Goal: Information Seeking & Learning: Check status

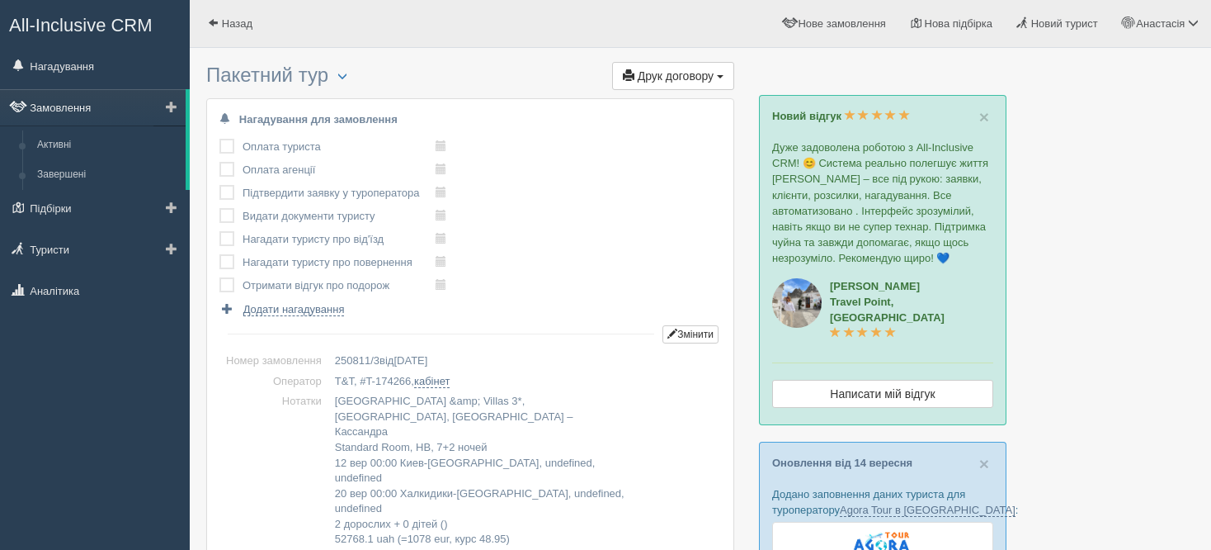
click at [144, 105] on link "Замовлення" at bounding box center [93, 107] width 186 height 36
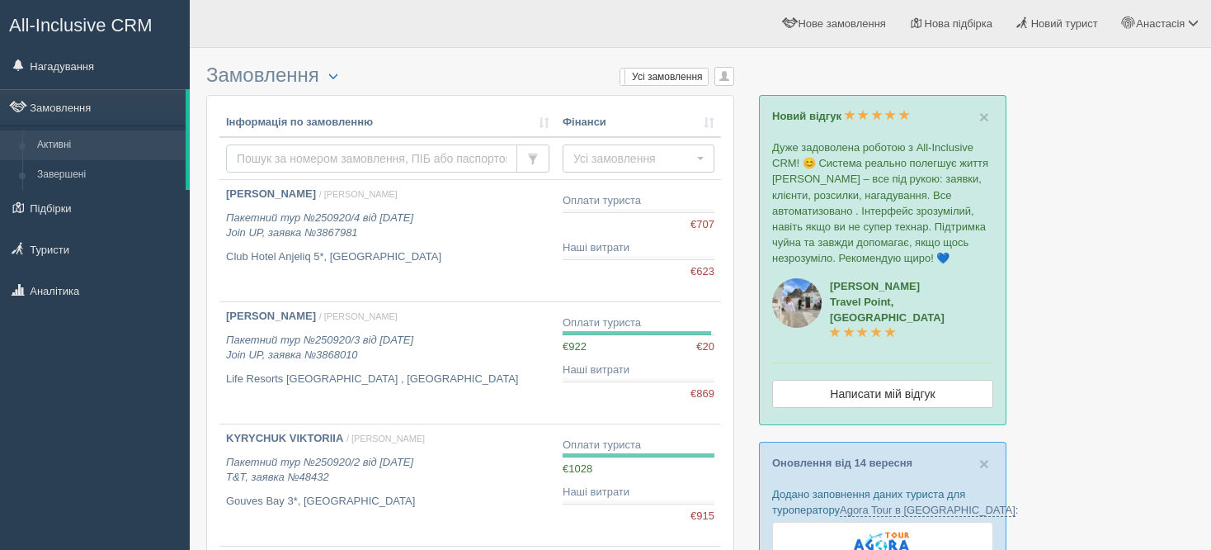
click at [264, 157] on input "text" at bounding box center [371, 158] width 291 height 28
type input "к"
type input "romanch"
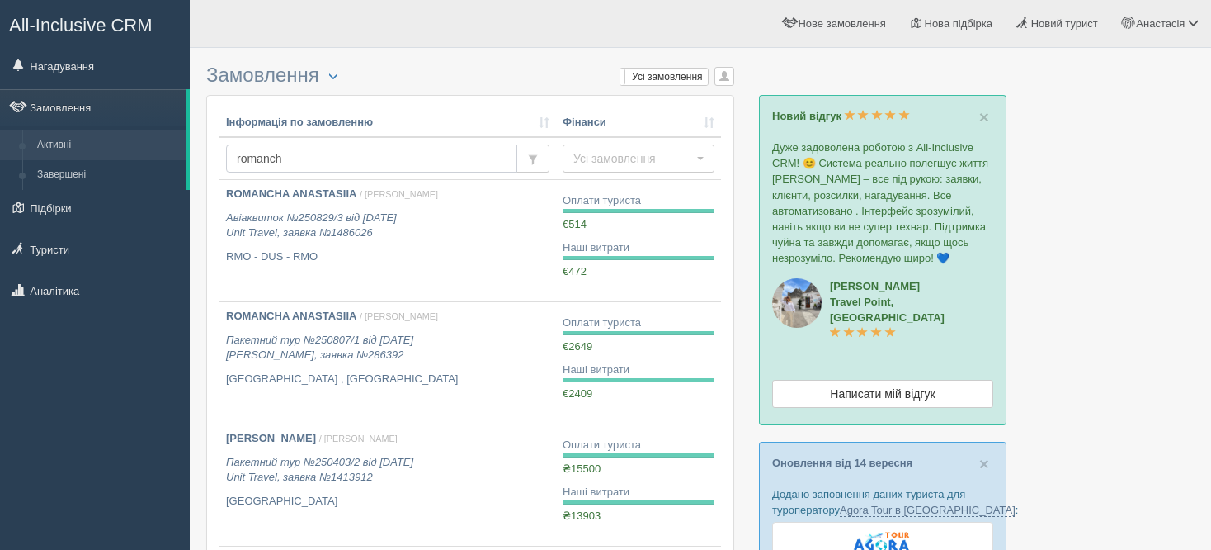
click at [366, 158] on input "romanch" at bounding box center [371, 158] width 291 height 28
type input "r"
type input "c"
click at [366, 158] on input "text" at bounding box center [371, 158] width 291 height 28
type input "skr"
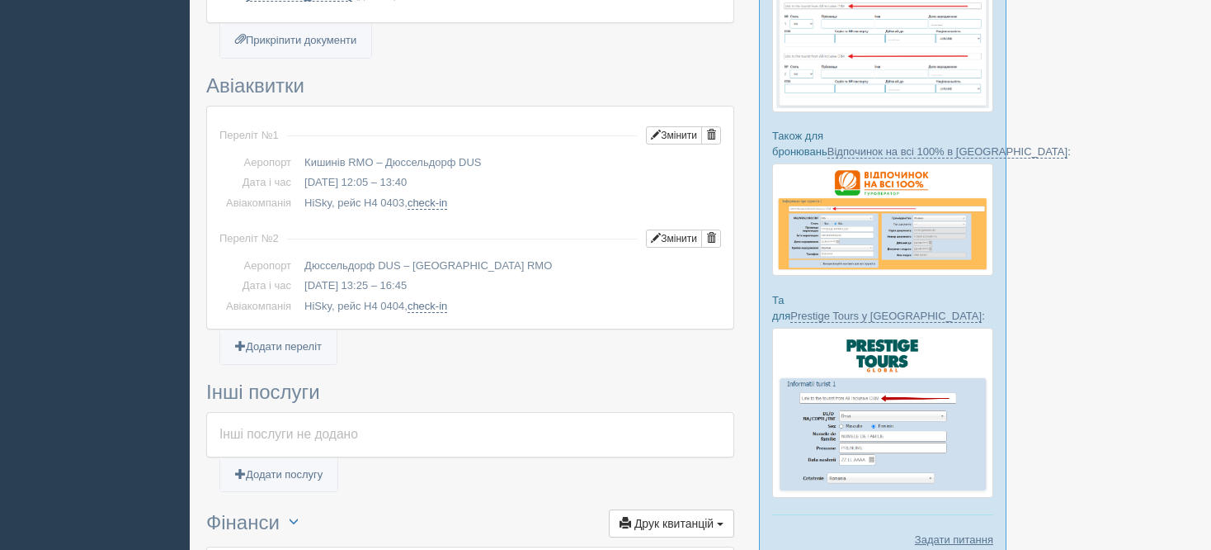
scroll to position [569, 0]
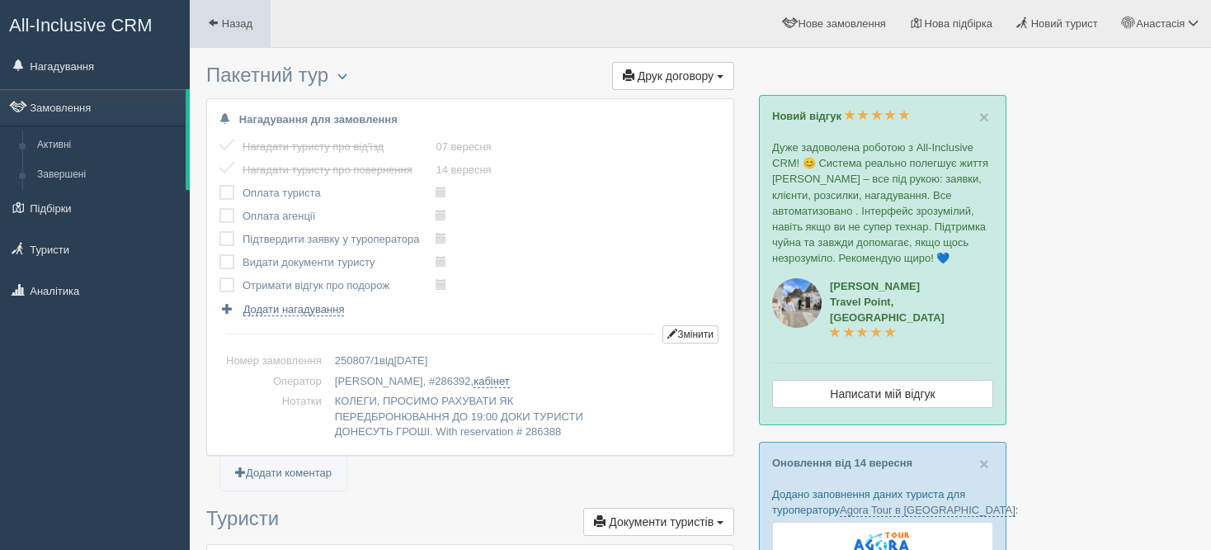
click at [210, 25] on span at bounding box center [213, 22] width 11 height 11
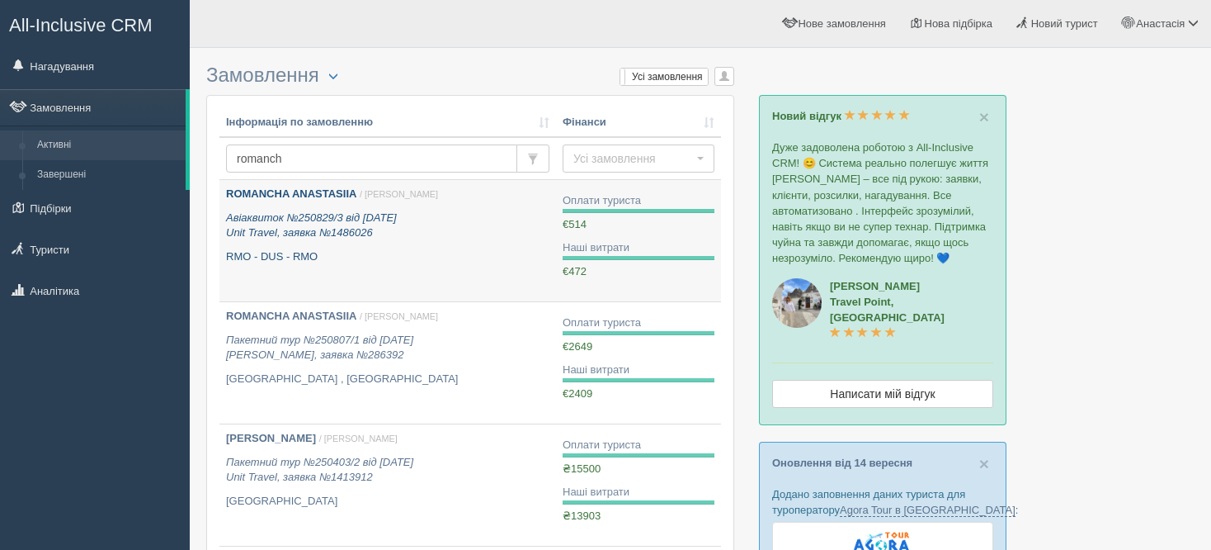
click at [384, 251] on p "RMO - DUS - RMO" at bounding box center [387, 257] width 323 height 16
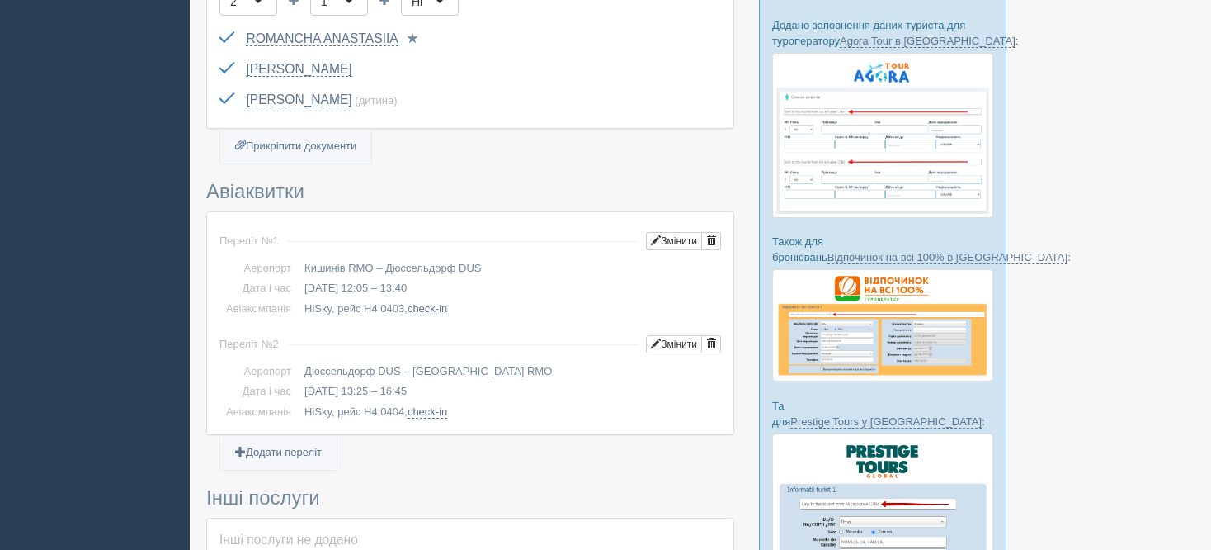
scroll to position [502, 0]
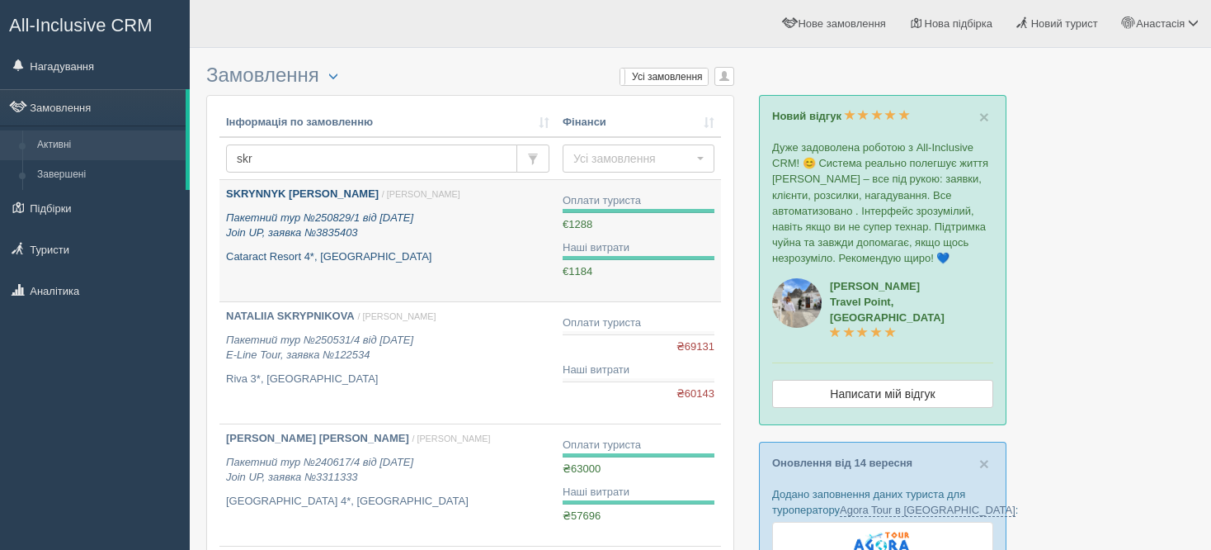
click at [361, 256] on p "Cataract Resort 4*, [GEOGRAPHIC_DATA]" at bounding box center [387, 257] width 323 height 16
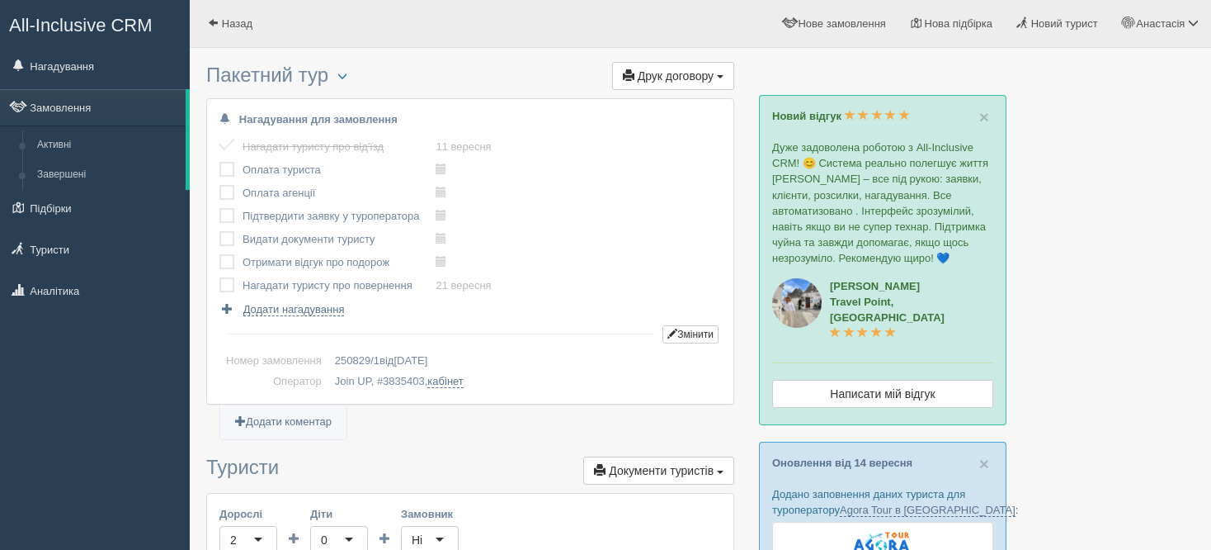
click at [454, 390] on td "Join UP, # 3835403 , кабінет" at bounding box center [524, 381] width 393 height 21
click at [451, 380] on link "кабінет" at bounding box center [444, 381] width 35 height 13
click at [108, 96] on link "Замовлення" at bounding box center [93, 107] width 186 height 36
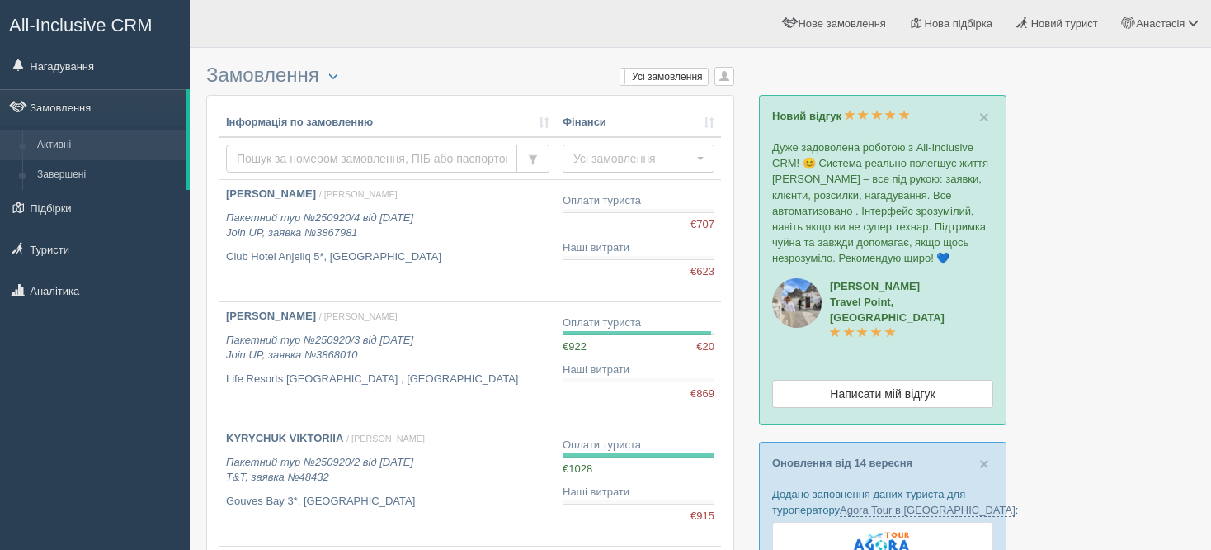
click at [303, 163] on input "text" at bounding box center [371, 158] width 291 height 28
type input "bondar"
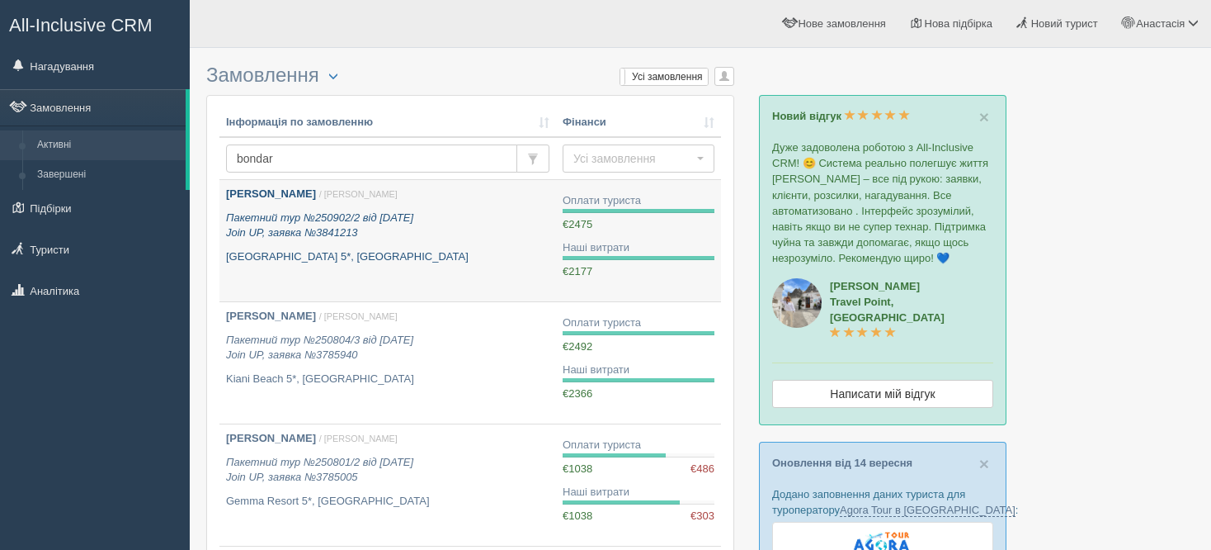
click at [285, 187] on b "BONDAR OKSANA" at bounding box center [271, 193] width 90 height 12
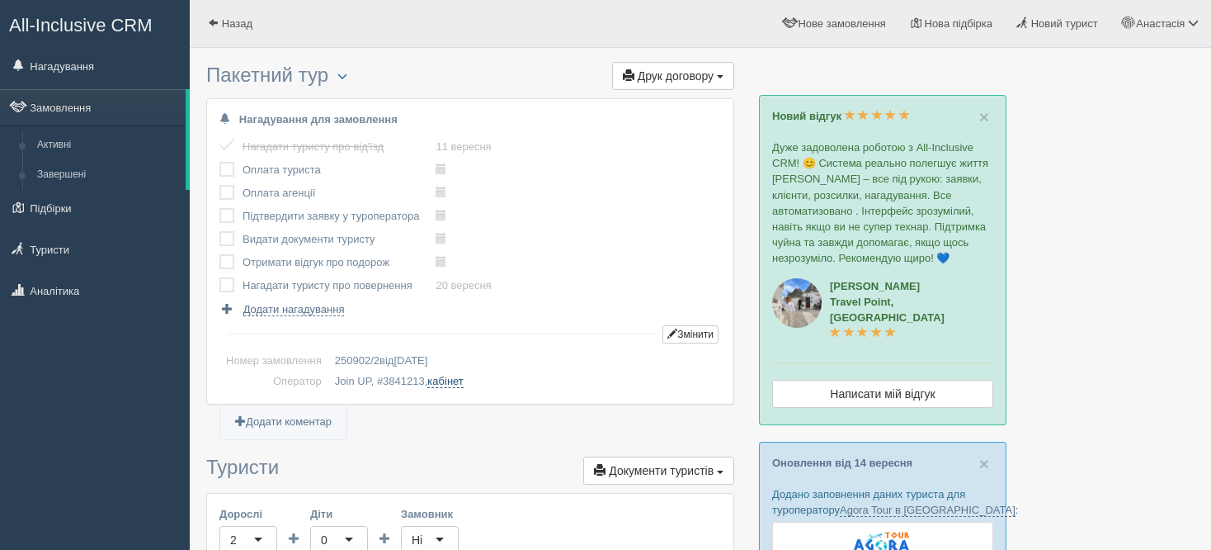
click at [448, 377] on link "кабінет" at bounding box center [444, 381] width 35 height 13
click at [128, 104] on link "Замовлення" at bounding box center [93, 107] width 186 height 36
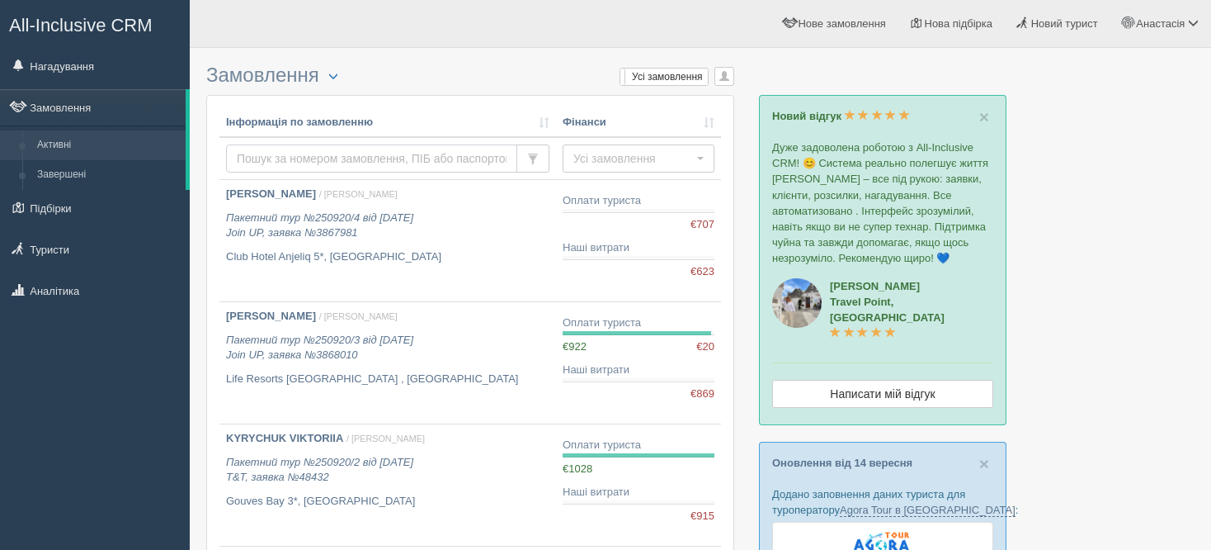
click at [407, 152] on input "text" at bounding box center [371, 158] width 291 height 28
type input "rohoz"
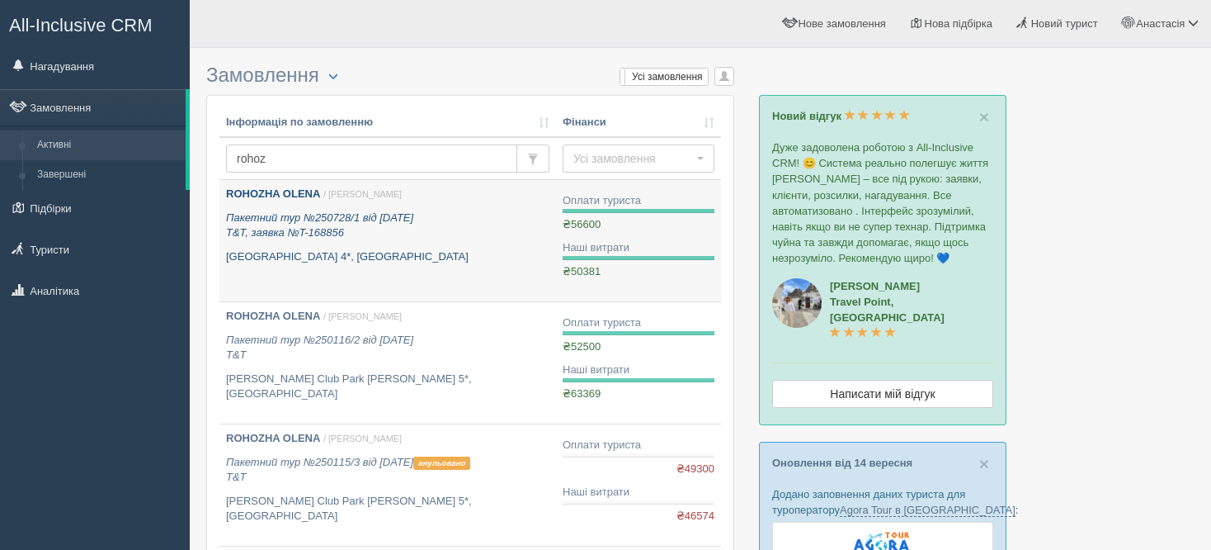
click at [303, 242] on div "ROHOZHA [PERSON_NAME] / [PERSON_NAME] Пакетний тур №250728/1 від [DATE] T&T, за…" at bounding box center [387, 225] width 323 height 78
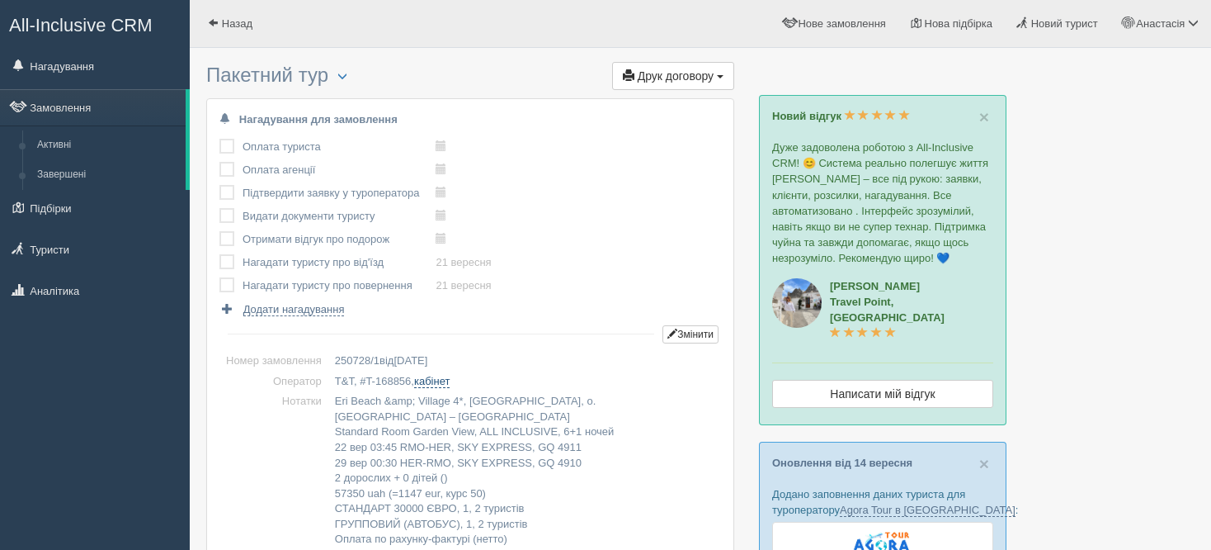
click at [442, 384] on link "кабінет" at bounding box center [431, 381] width 35 height 13
click at [125, 118] on link "Замовлення" at bounding box center [93, 107] width 186 height 36
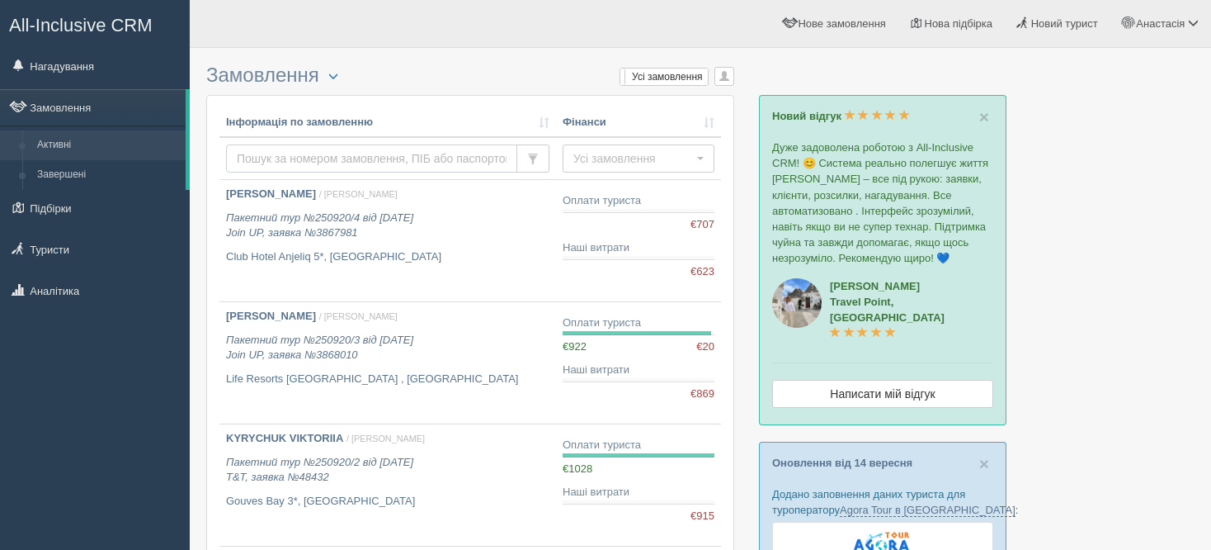
click at [324, 159] on input "text" at bounding box center [371, 158] width 291 height 28
type input "[PERSON_NAME]"
type input "falin"
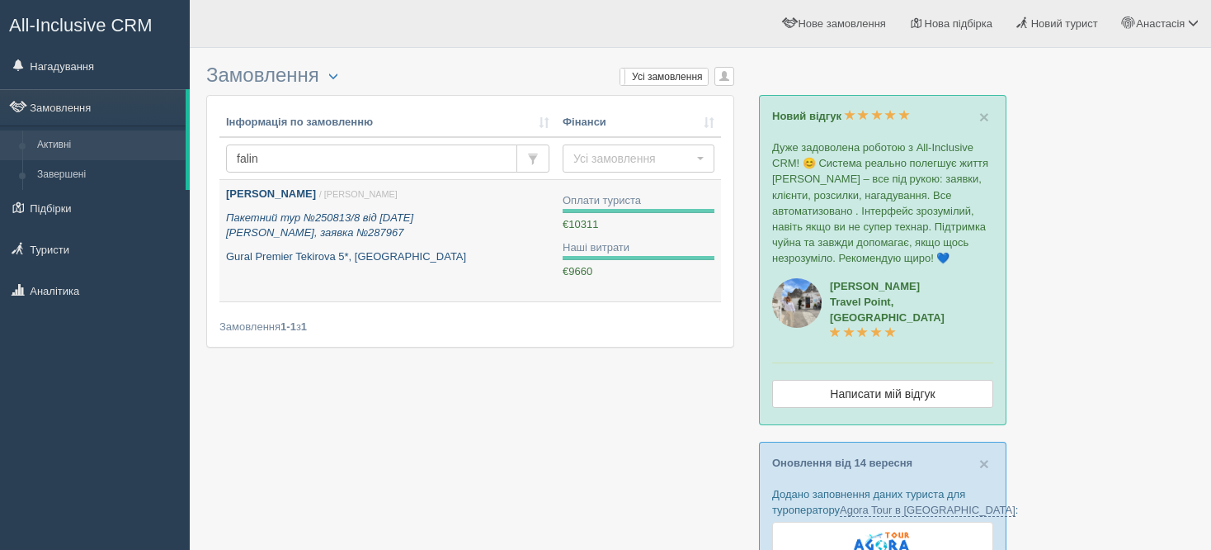
click at [316, 187] on b "[PERSON_NAME]" at bounding box center [271, 193] width 90 height 12
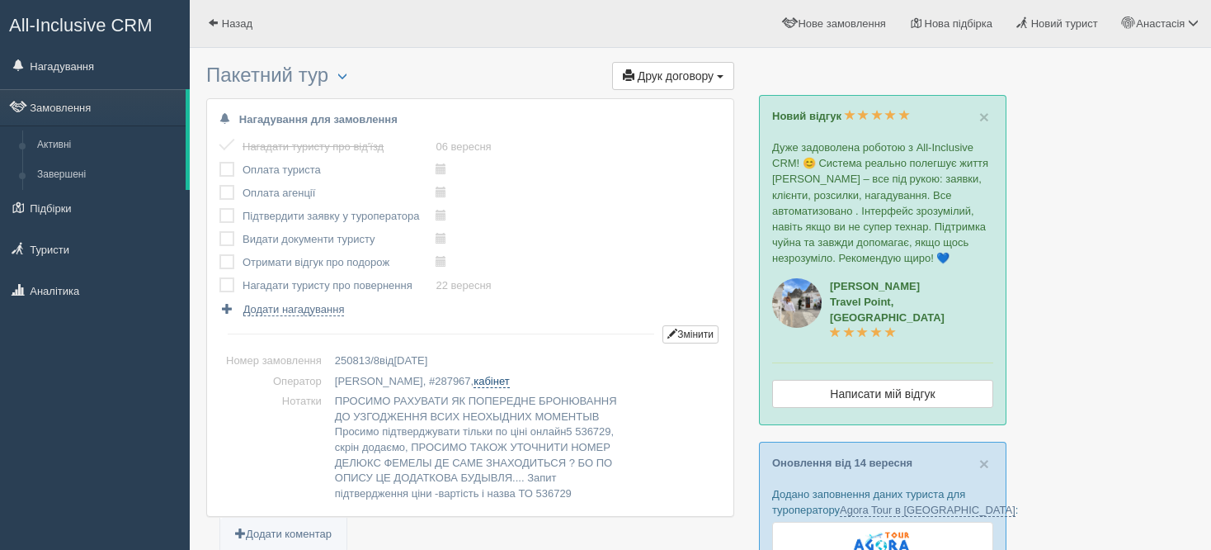
click at [474, 375] on link "кабінет" at bounding box center [491, 381] width 35 height 13
click at [128, 104] on link "Замовлення" at bounding box center [93, 107] width 186 height 36
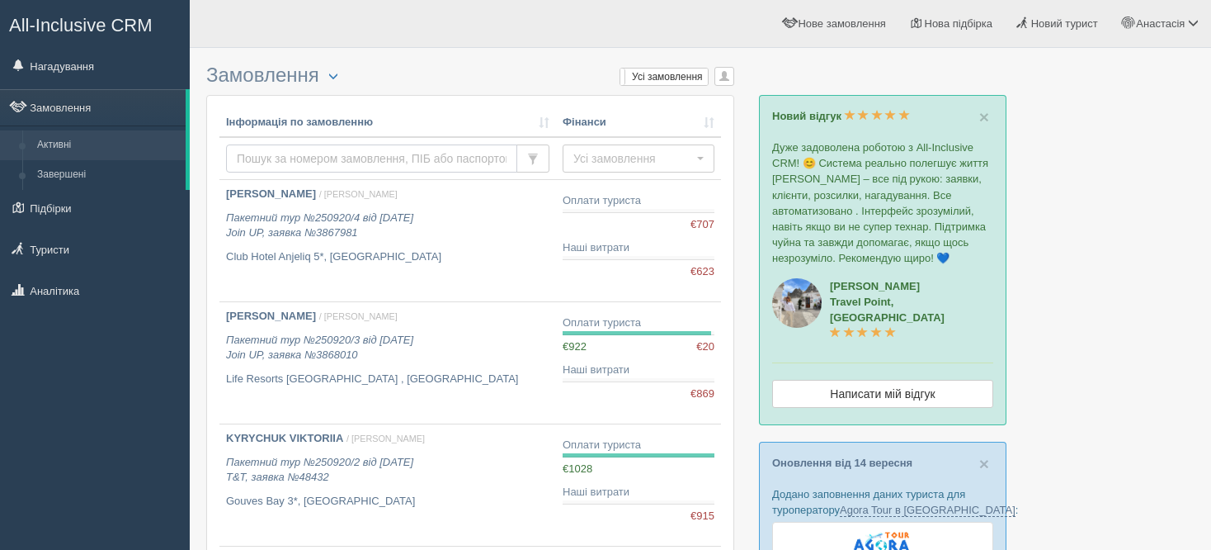
click at [333, 153] on input "text" at bounding box center [371, 158] width 291 height 28
type input "д"
click at [333, 153] on input "text" at bounding box center [371, 158] width 291 height 28
type input "leleko"
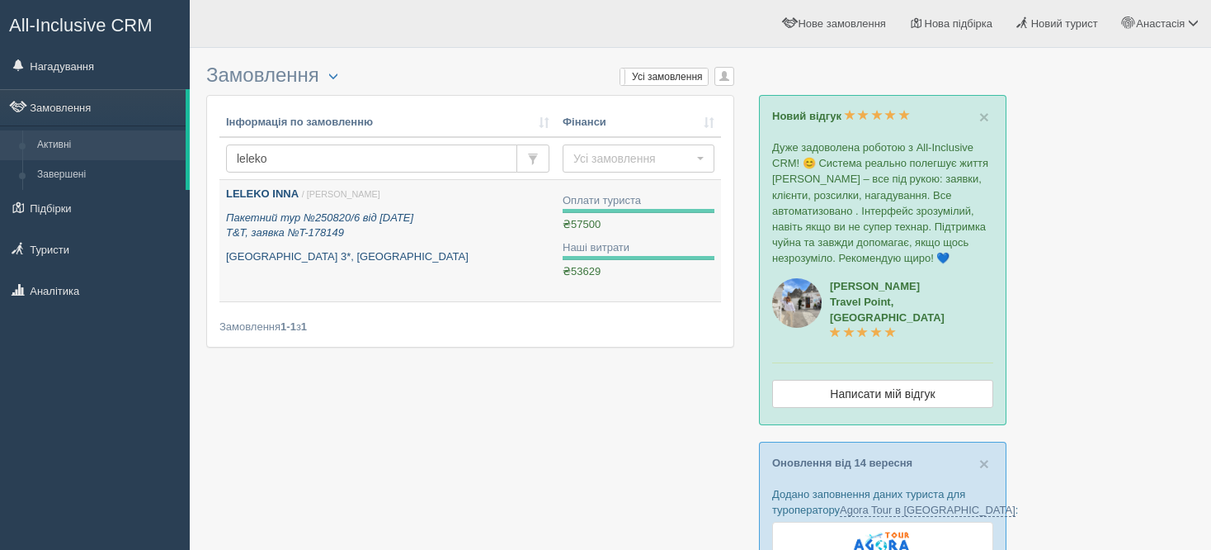
click at [310, 213] on icon "Пакетний тур №250820/6 від [DATE] T&T, заявка №T-178149" at bounding box center [319, 225] width 187 height 28
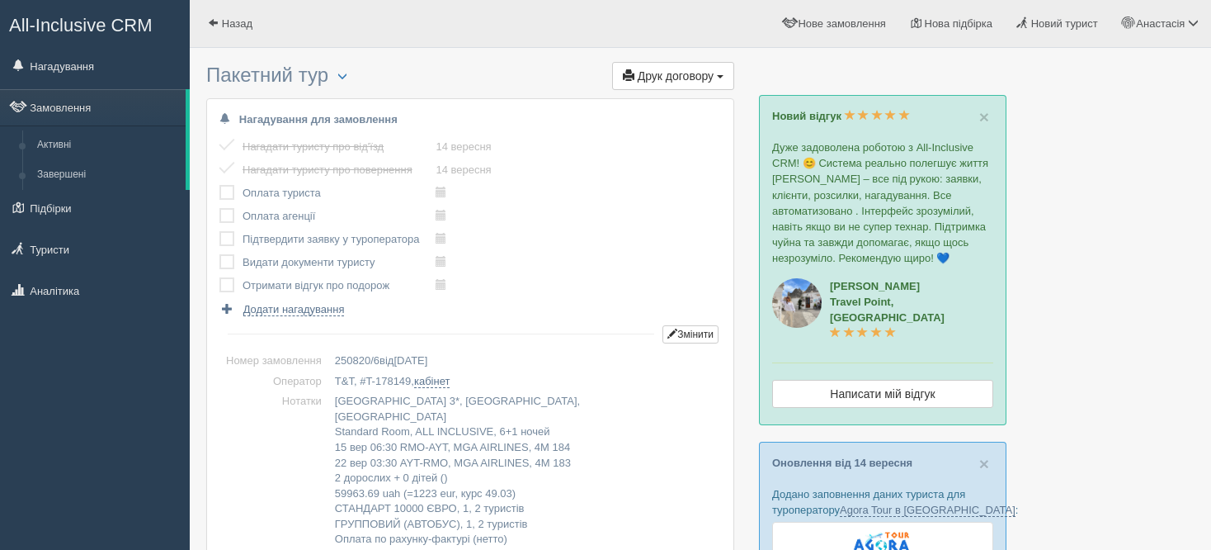
scroll to position [53, 0]
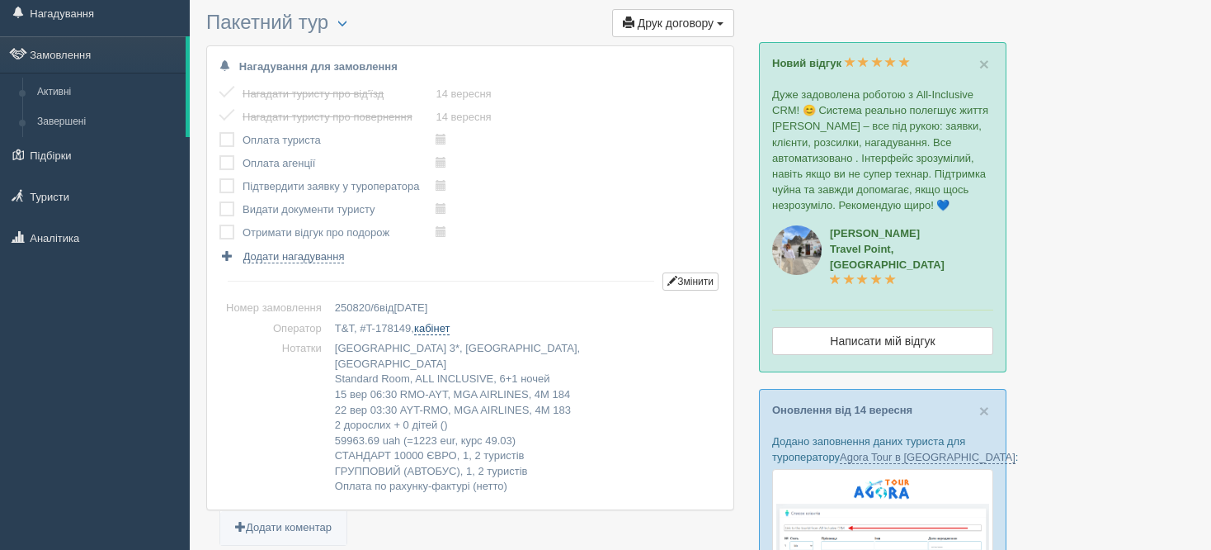
click at [436, 328] on link "кабінет" at bounding box center [431, 328] width 35 height 13
